Goal: Task Accomplishment & Management: Use online tool/utility

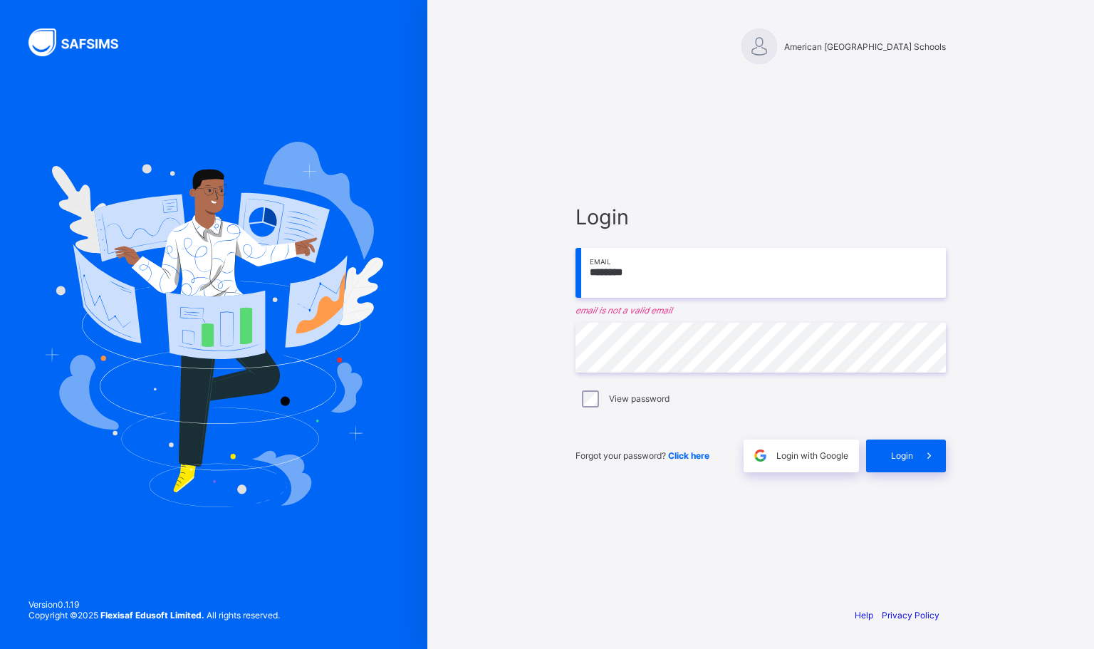
type input "**********"
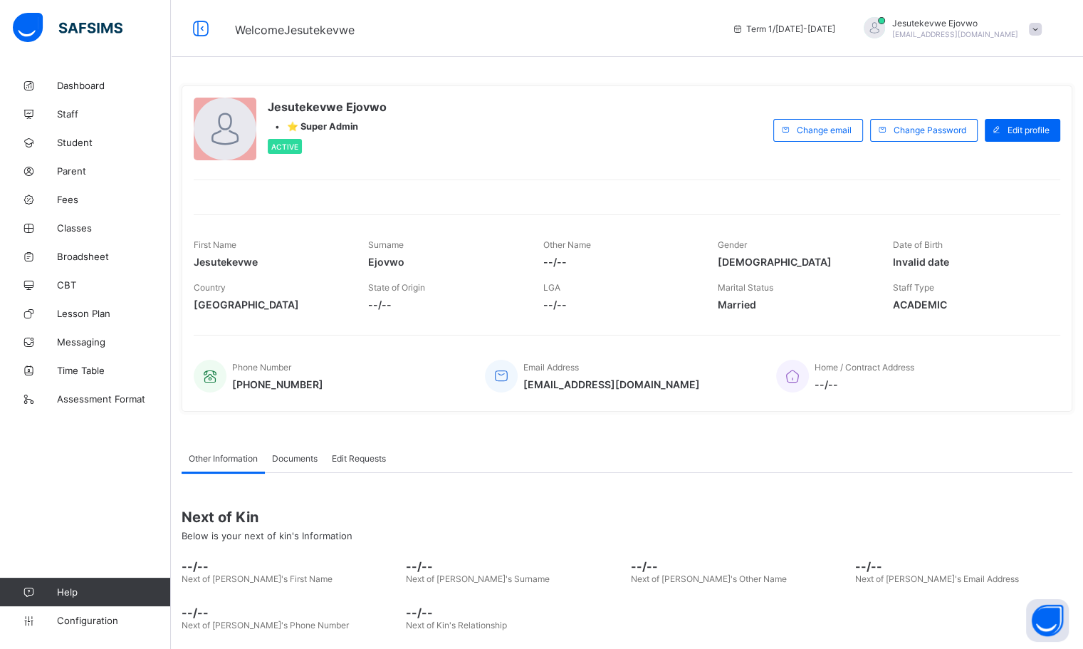
click at [65, 196] on span "Fees" at bounding box center [114, 199] width 114 height 11
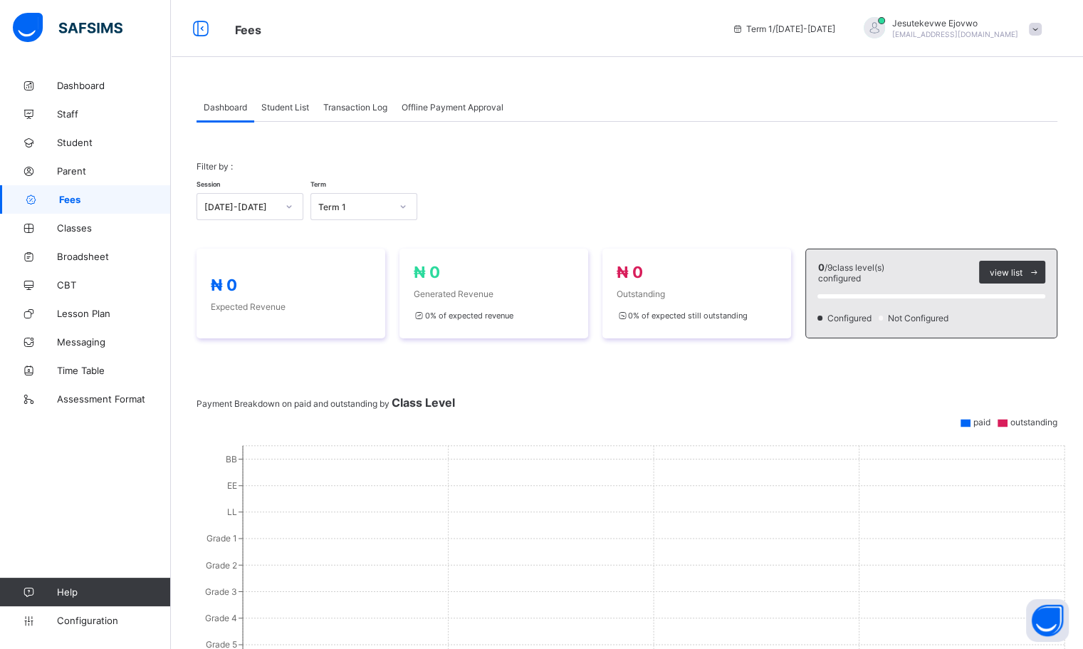
click at [294, 106] on span "Student List" at bounding box center [285, 107] width 48 height 11
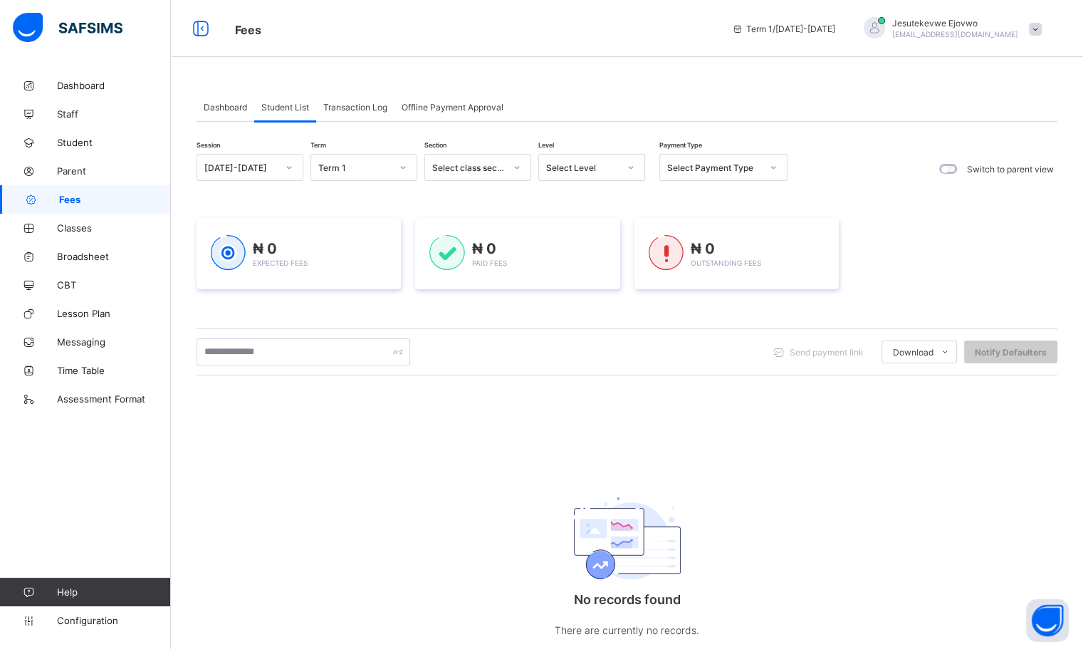
click at [352, 105] on span "Transaction Log" at bounding box center [355, 107] width 64 height 11
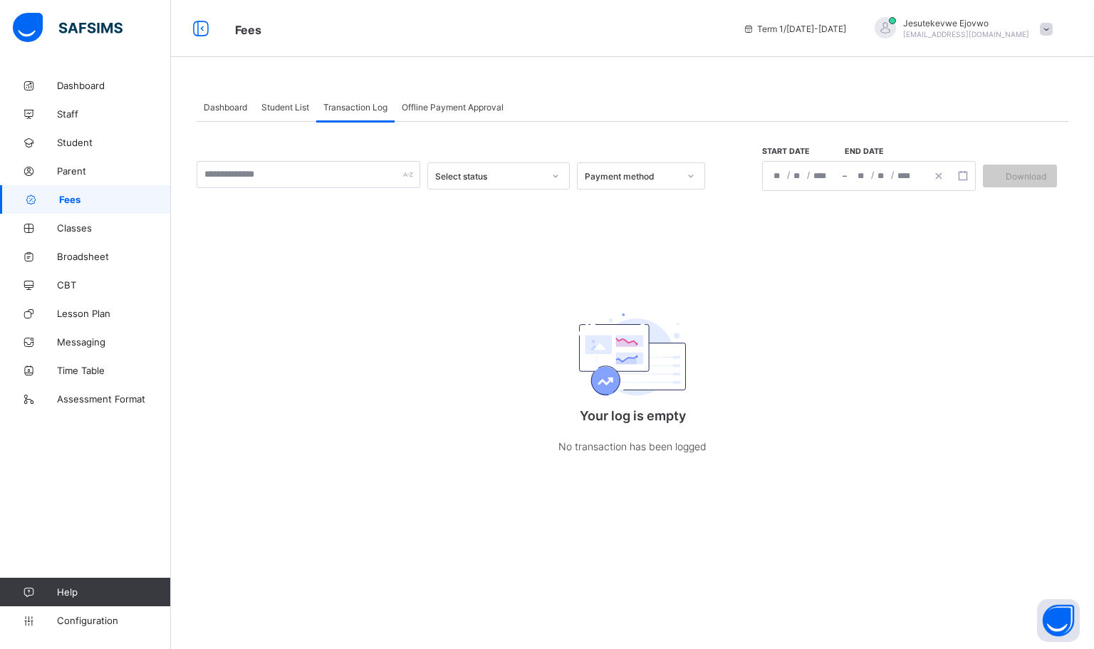
click at [436, 110] on span "Offline Payment Approval" at bounding box center [453, 107] width 102 height 11
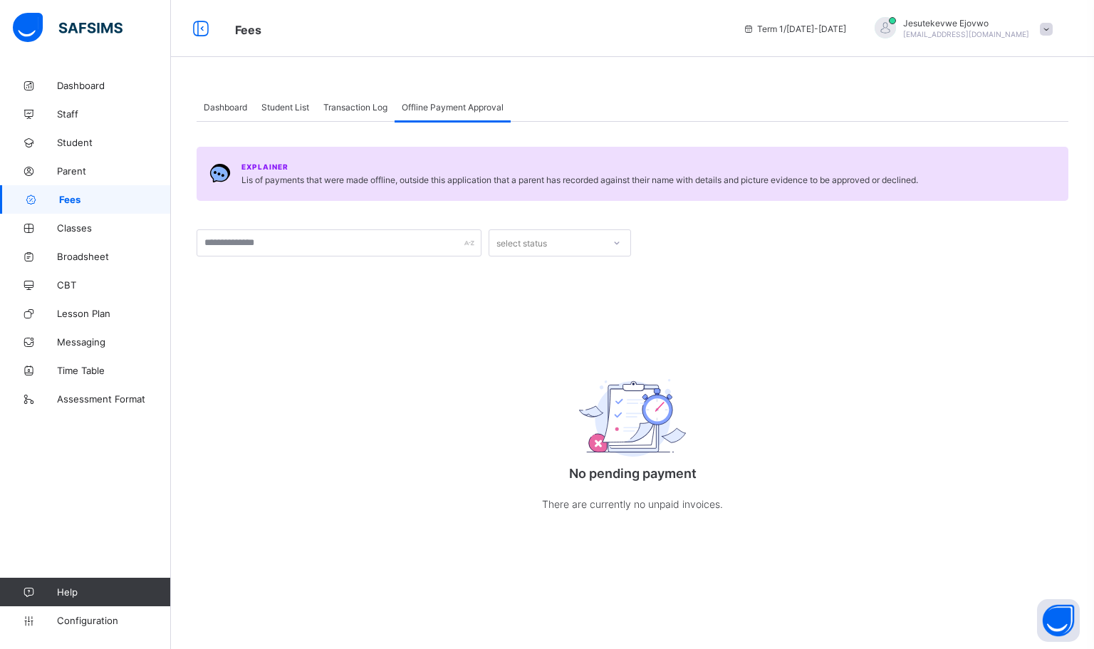
click at [219, 110] on span "Dashboard" at bounding box center [225, 107] width 43 height 11
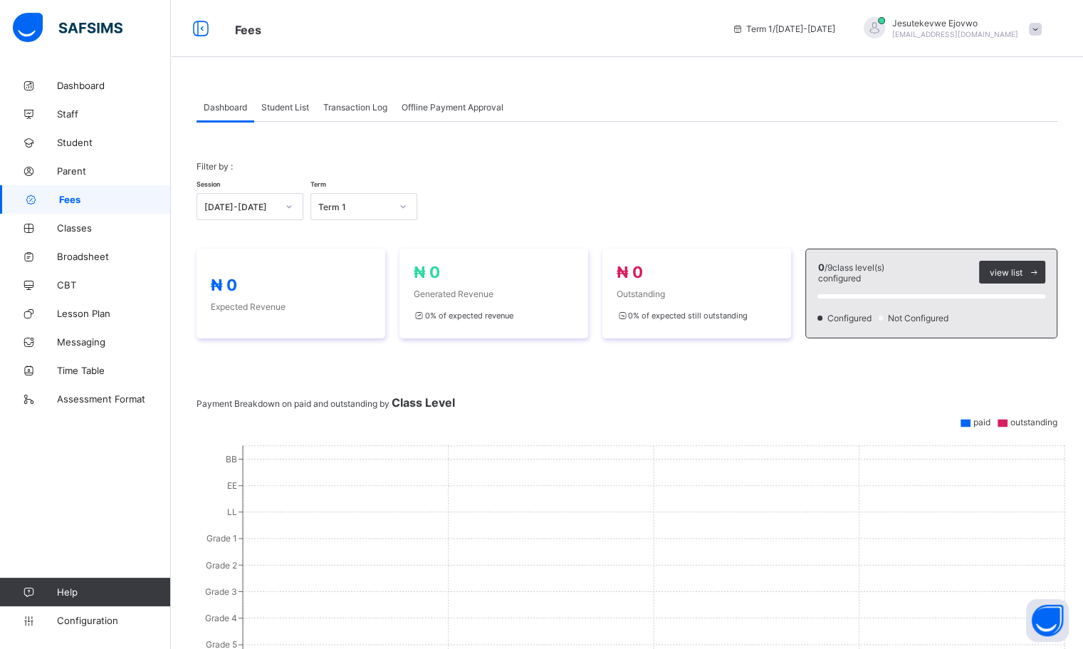
click at [85, 623] on span "Configuration" at bounding box center [113, 619] width 113 height 11
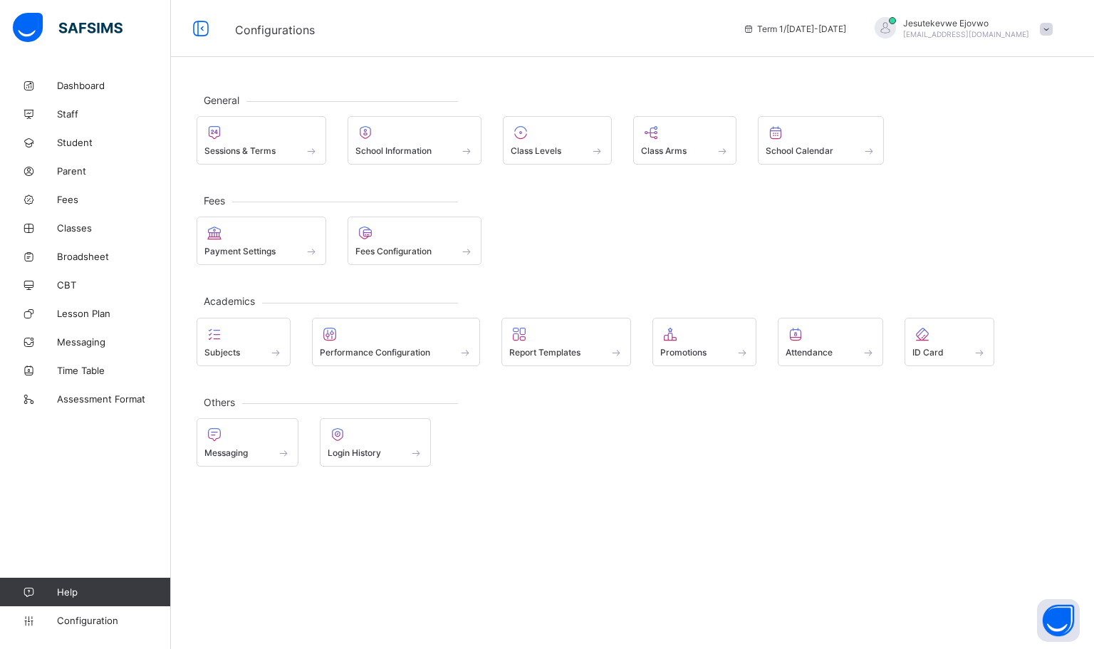
click at [389, 238] on div at bounding box center [414, 232] width 119 height 17
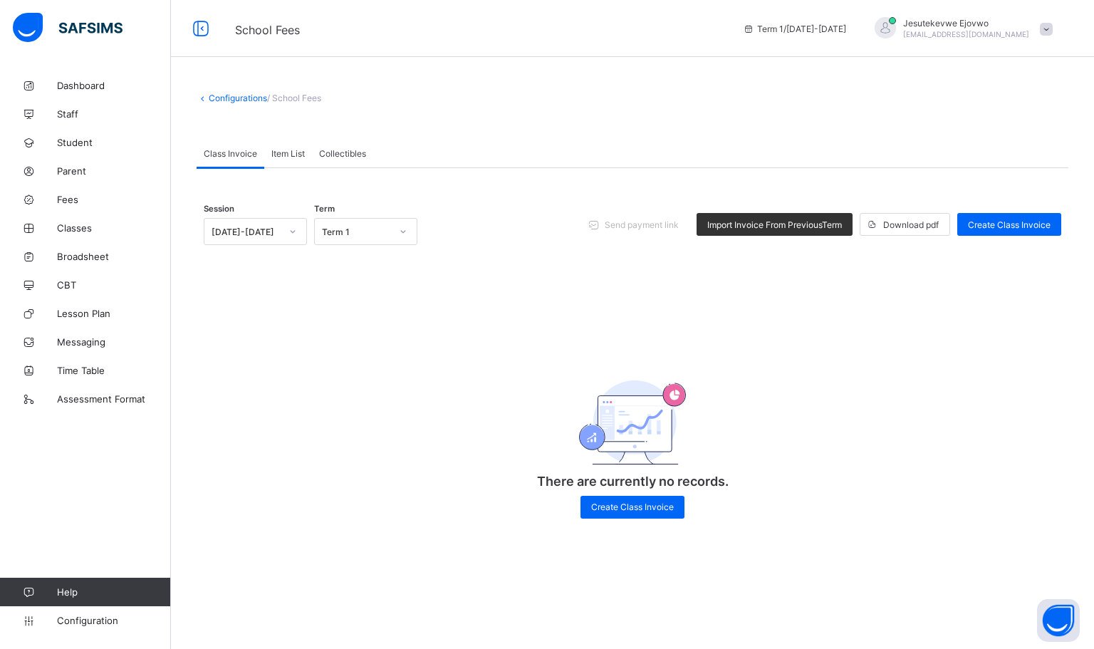
click at [281, 157] on span "Item List" at bounding box center [287, 153] width 33 height 11
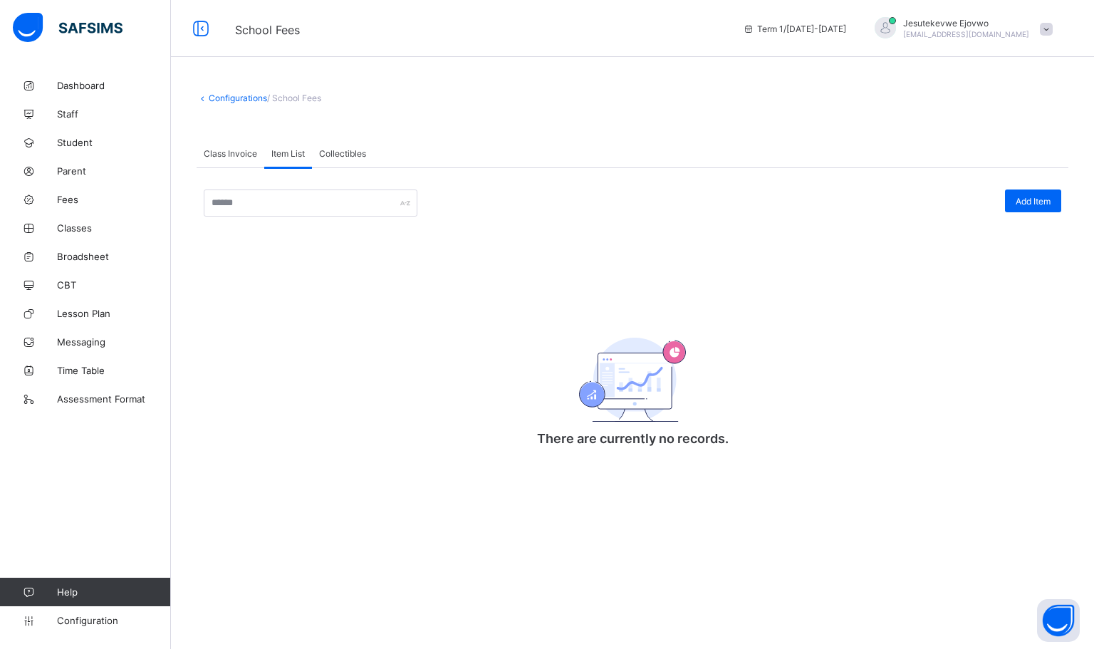
click at [1038, 206] on span "Add Item" at bounding box center [1032, 201] width 35 height 11
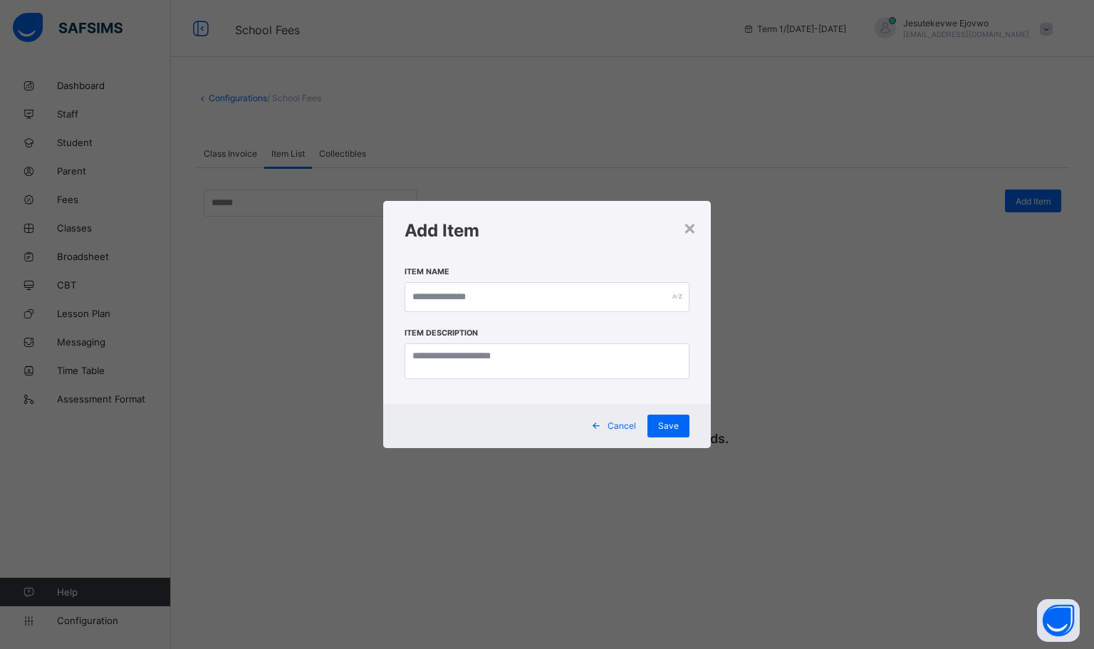
click at [696, 226] on div "×" at bounding box center [690, 227] width 14 height 24
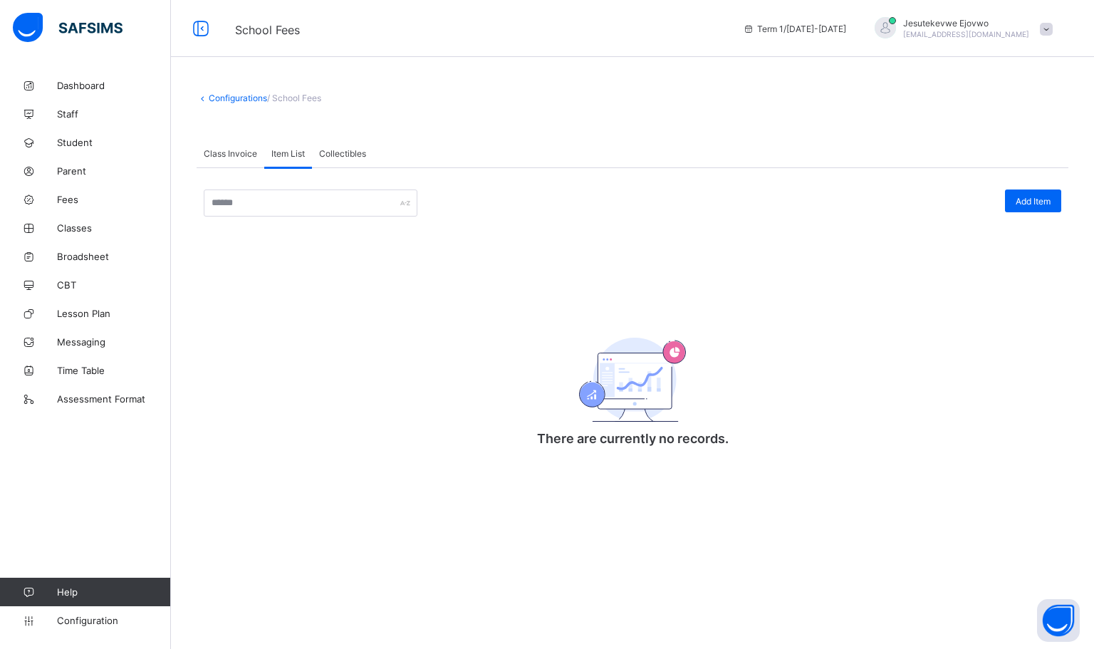
click at [339, 154] on span "Collectibles" at bounding box center [342, 153] width 47 height 11
click at [290, 152] on span "Item List" at bounding box center [287, 153] width 33 height 11
click at [241, 152] on span "Class Invoice" at bounding box center [230, 153] width 53 height 11
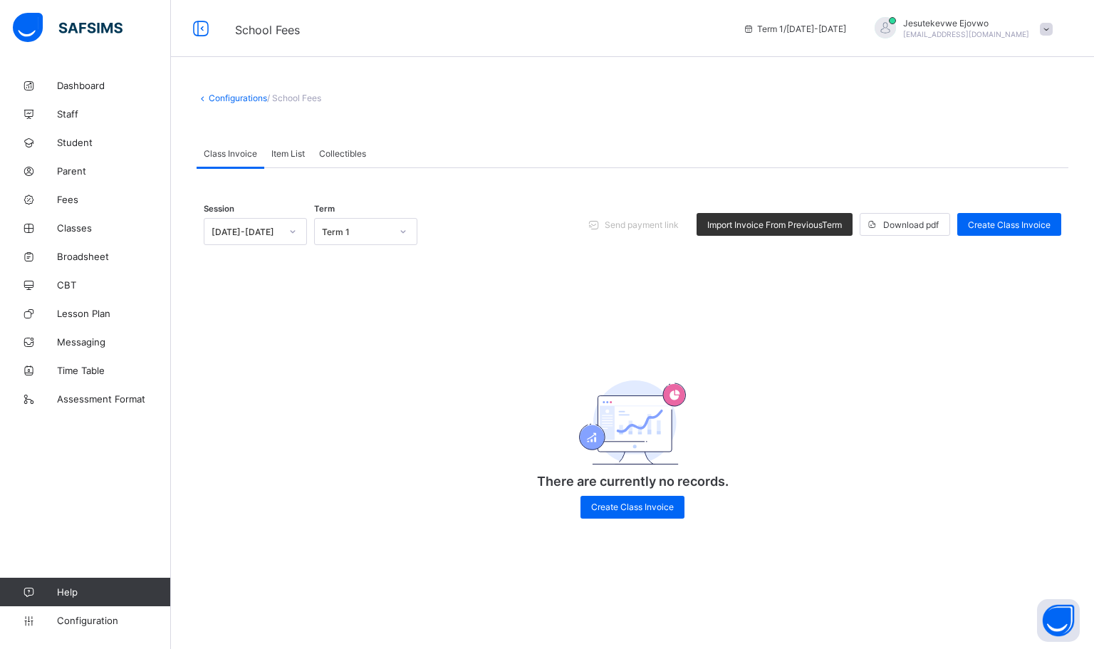
click at [505, 347] on div "There are currently no records. Create Class Invoice" at bounding box center [632, 436] width 285 height 191
